Goal: Find contact information: Find contact information

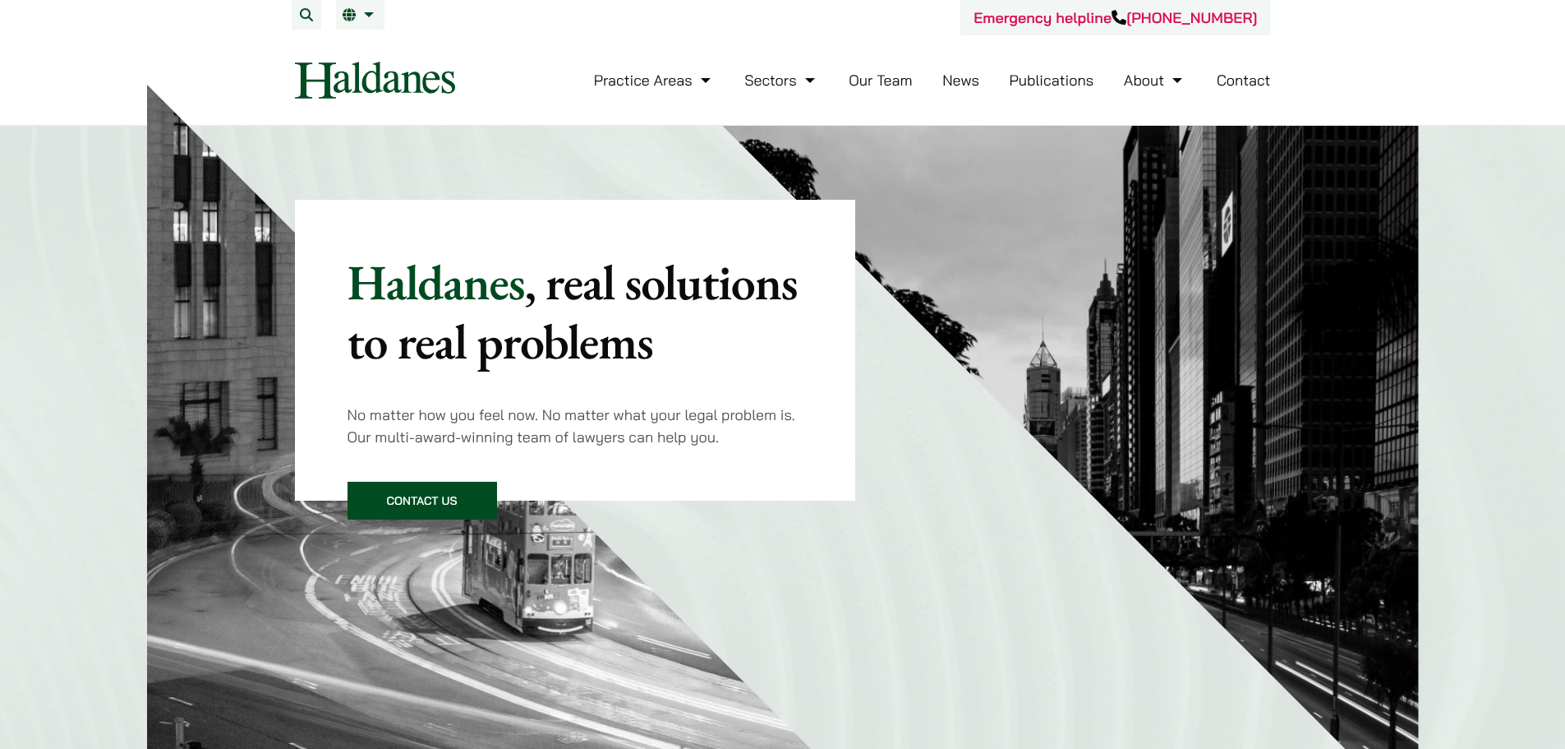
click at [1248, 76] on link "Contact" at bounding box center [1244, 80] width 54 height 19
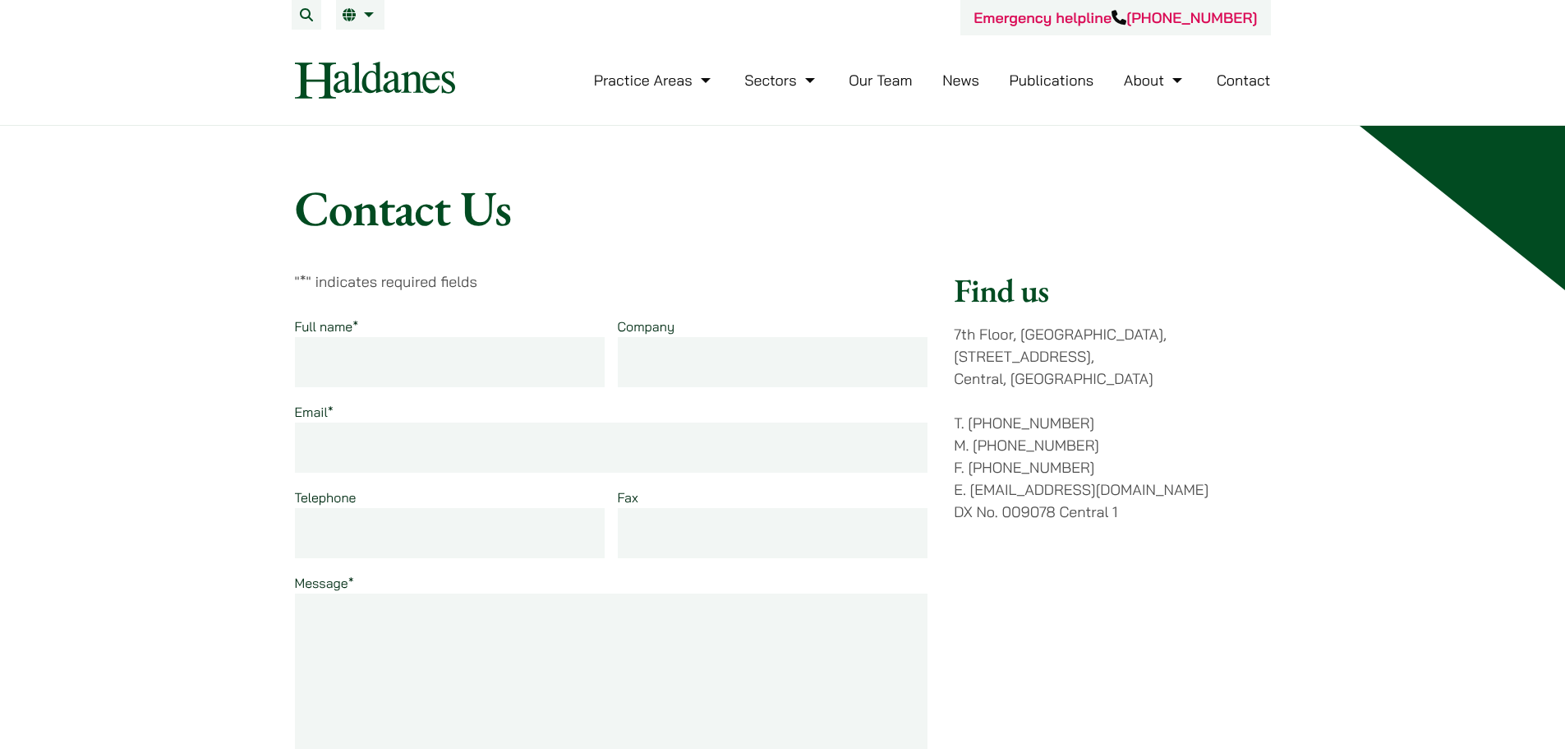
click at [987, 368] on div "Find us 7th Floor, Ruttonjee House, 11 Duddell Street, Central, Hong Kong T. (8…" at bounding box center [1112, 590] width 316 height 640
click at [984, 361] on p "7th Floor, Ruttonjee House, 11 Duddell Street, Central, Hong Kong" at bounding box center [1112, 356] width 316 height 67
drag, startPoint x: 1101, startPoint y: 348, endPoint x: 953, endPoint y: 362, distance: 148.5
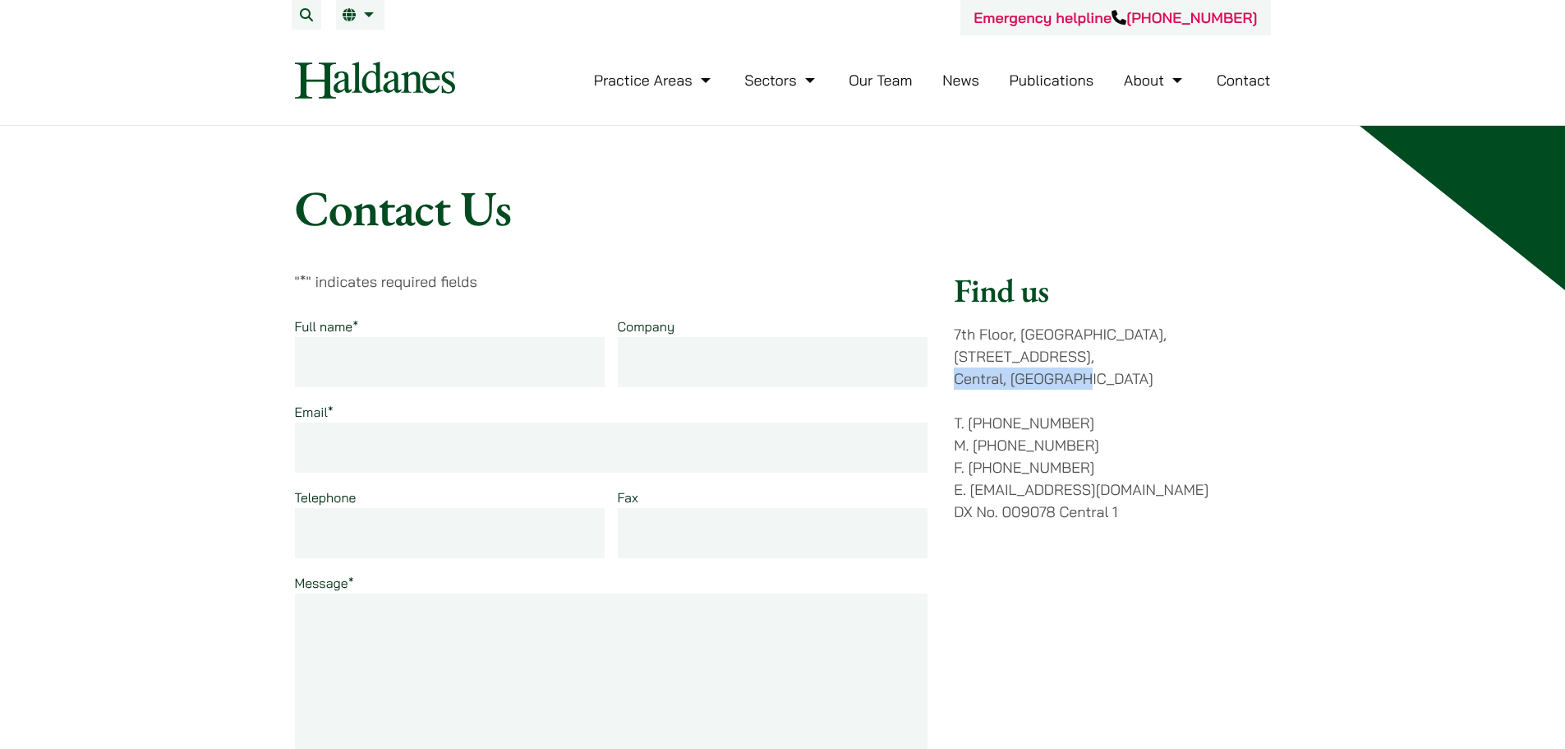
click at [953, 362] on div "" * " indicates required fields Full name * Company Email * Telephone Fax Messa…" at bounding box center [783, 590] width 976 height 640
